Goal: Task Accomplishment & Management: Use online tool/utility

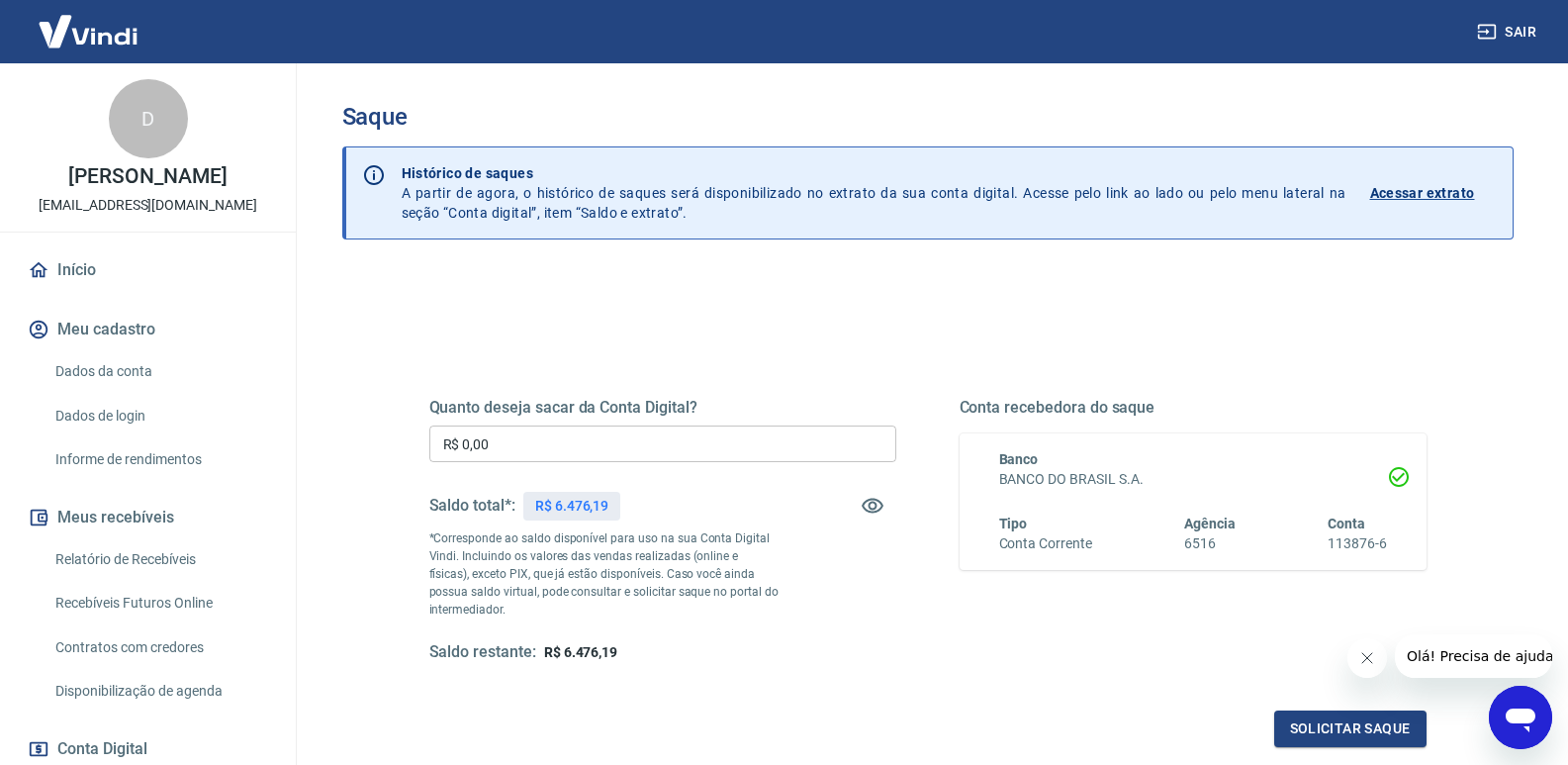
click at [499, 437] on input "R$ 0,00" at bounding box center [663, 444] width 467 height 37
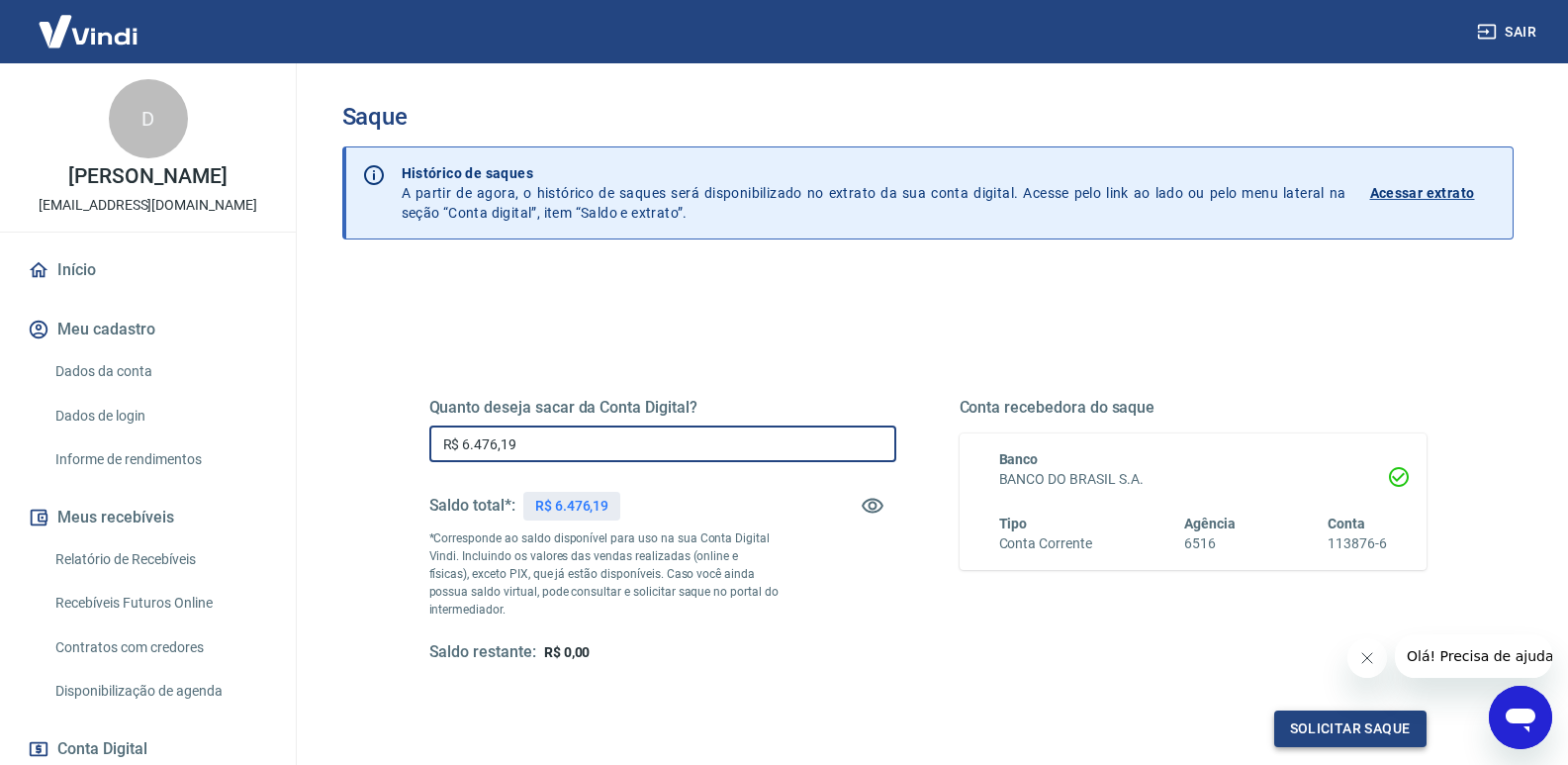
type input "R$ 6.476,19"
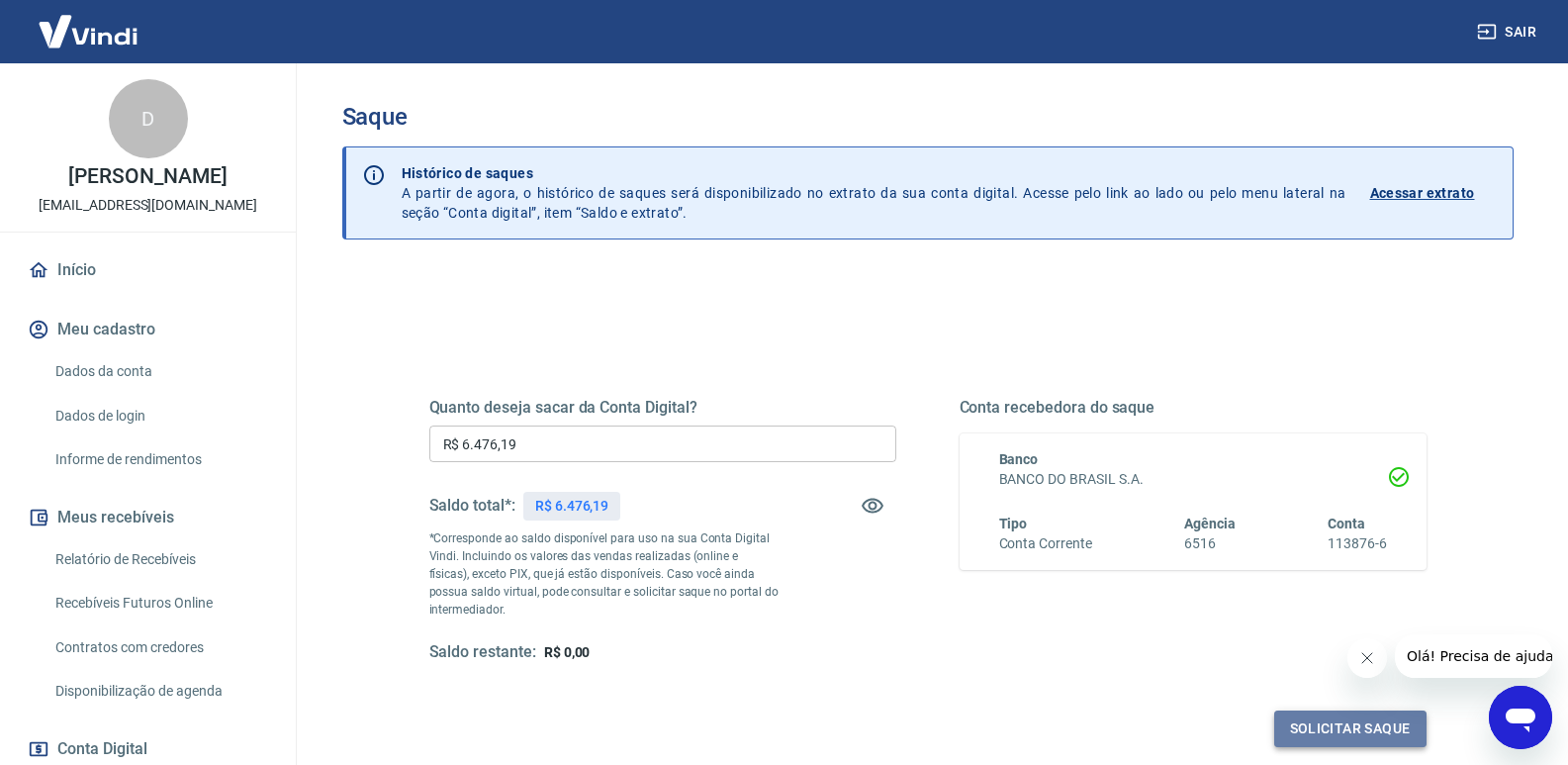
click at [1357, 725] on button "Solicitar saque" at bounding box center [1350, 728] width 153 height 37
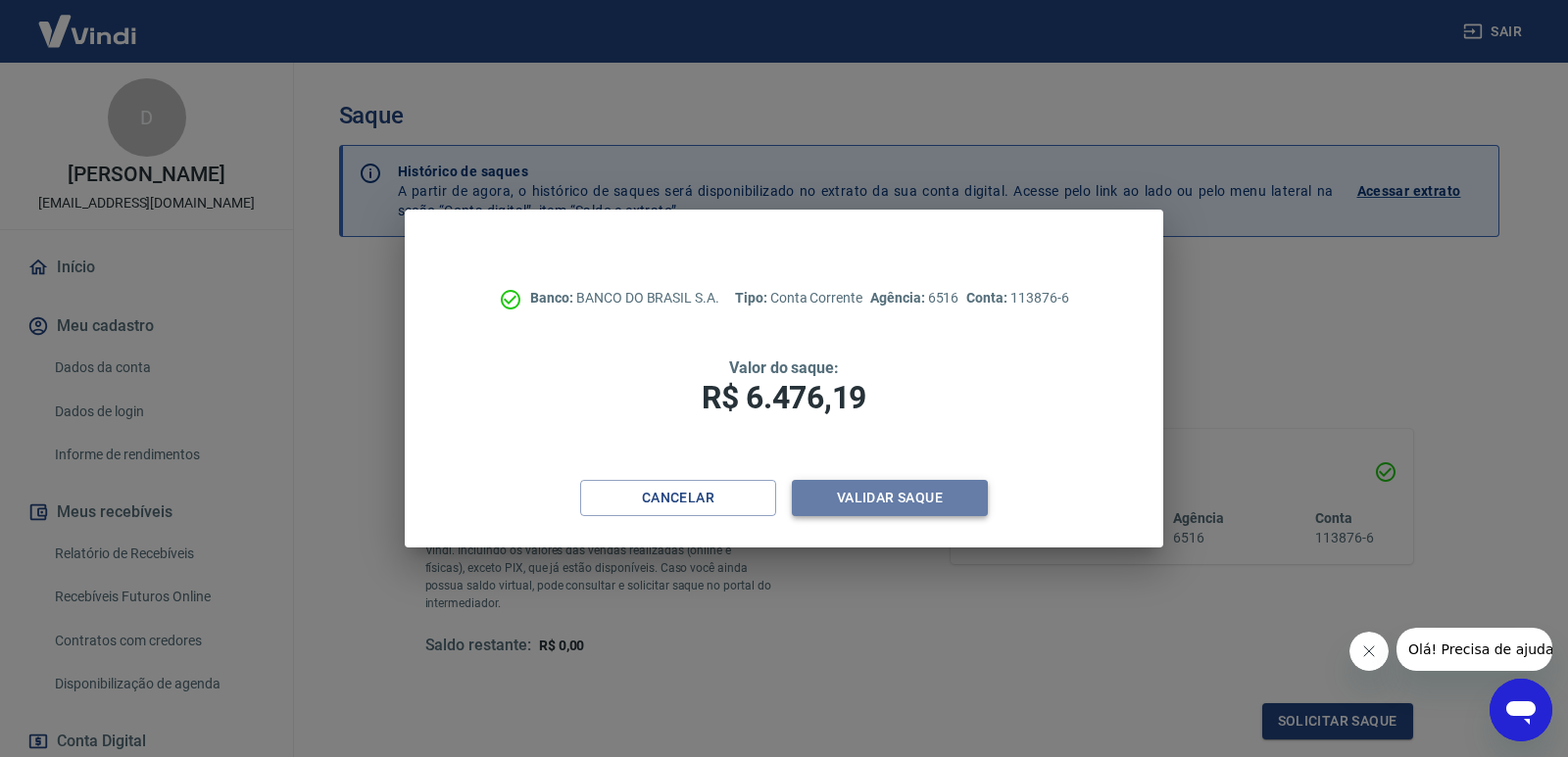
click at [885, 494] on button "Validar saque" at bounding box center [889, 498] width 196 height 36
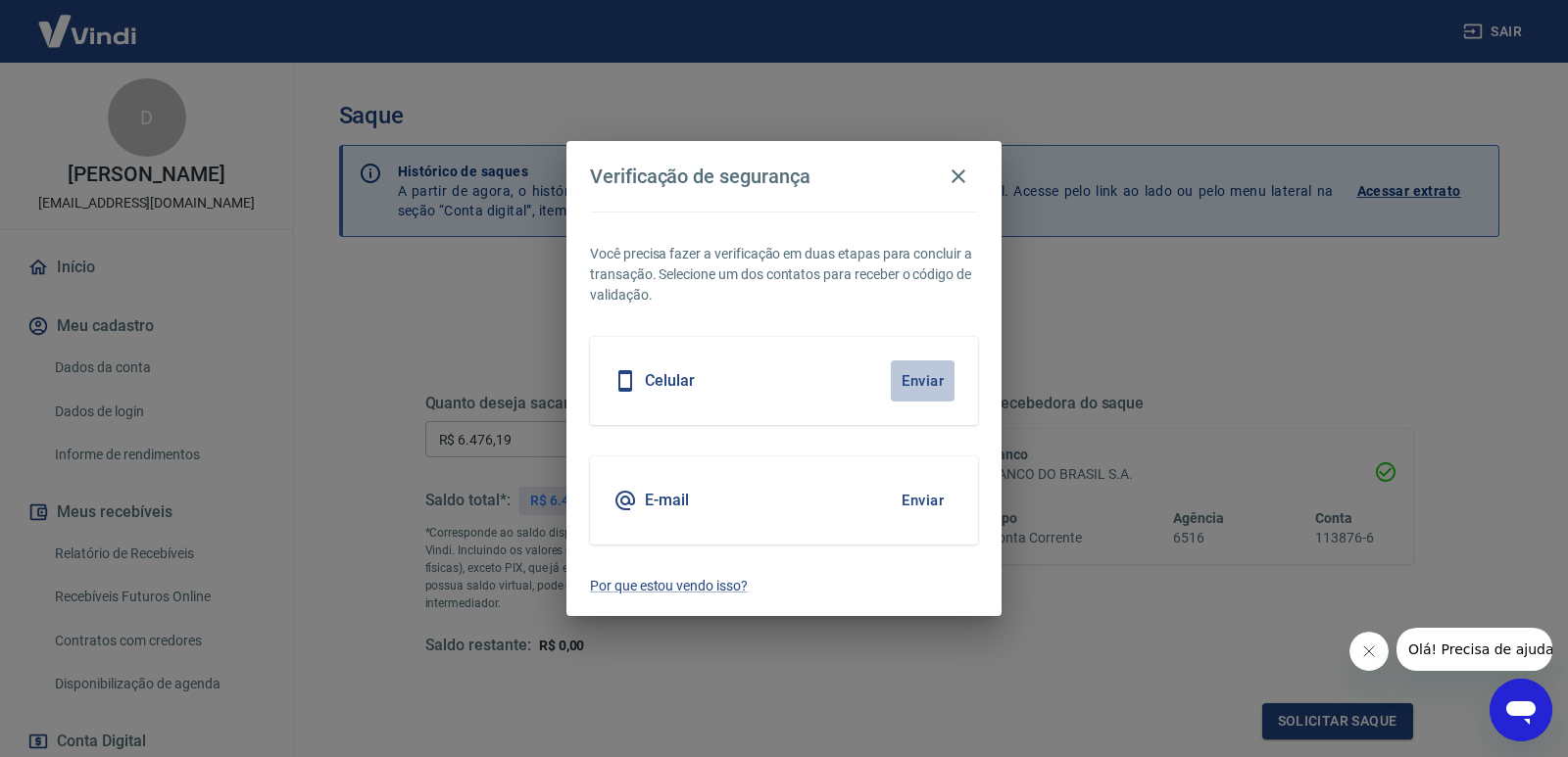
click at [924, 384] on button "Enviar" at bounding box center [922, 381] width 64 height 41
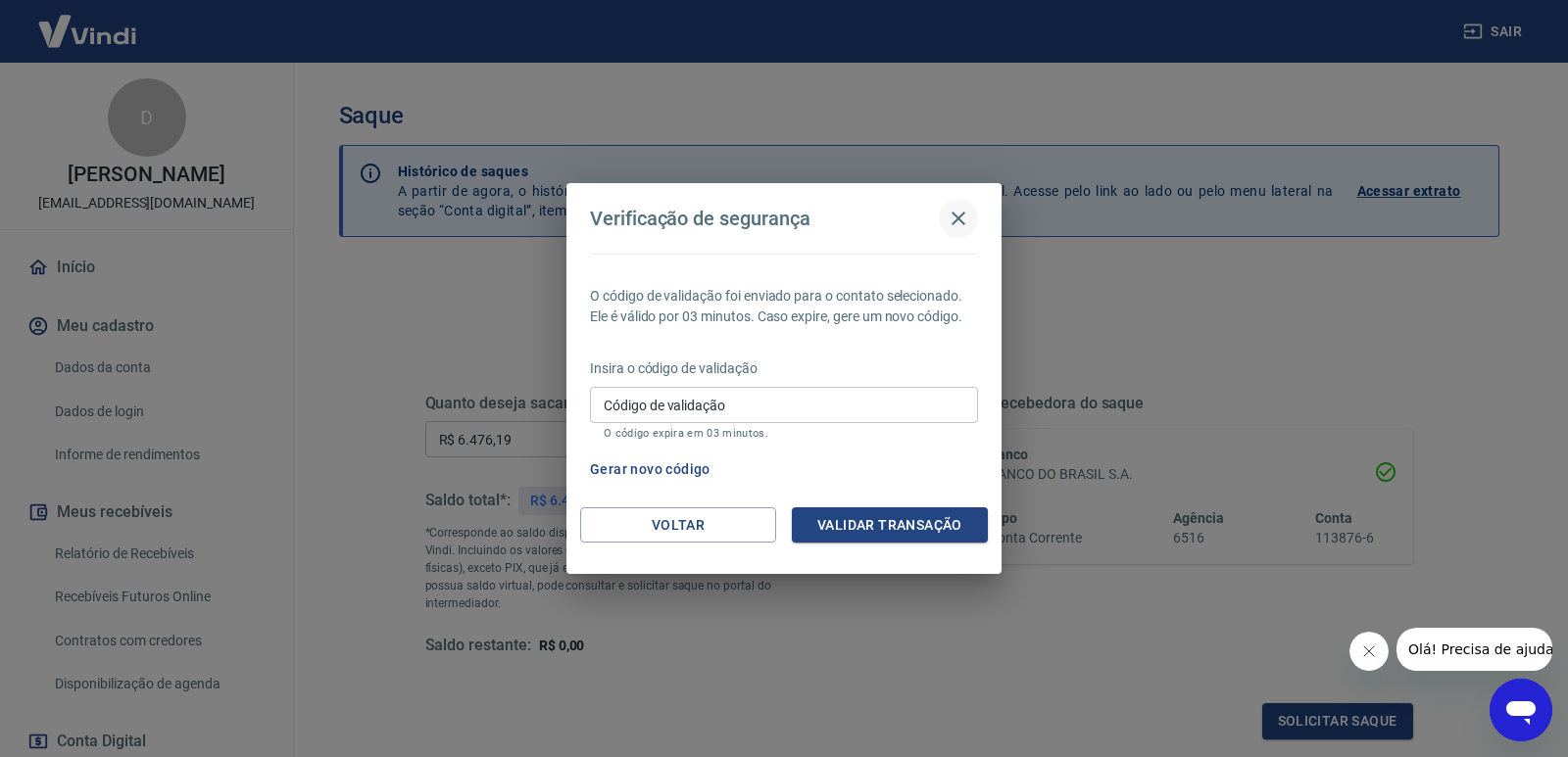
click at [961, 213] on icon "button" at bounding box center [958, 218] width 24 height 24
